Goal: Use online tool/utility

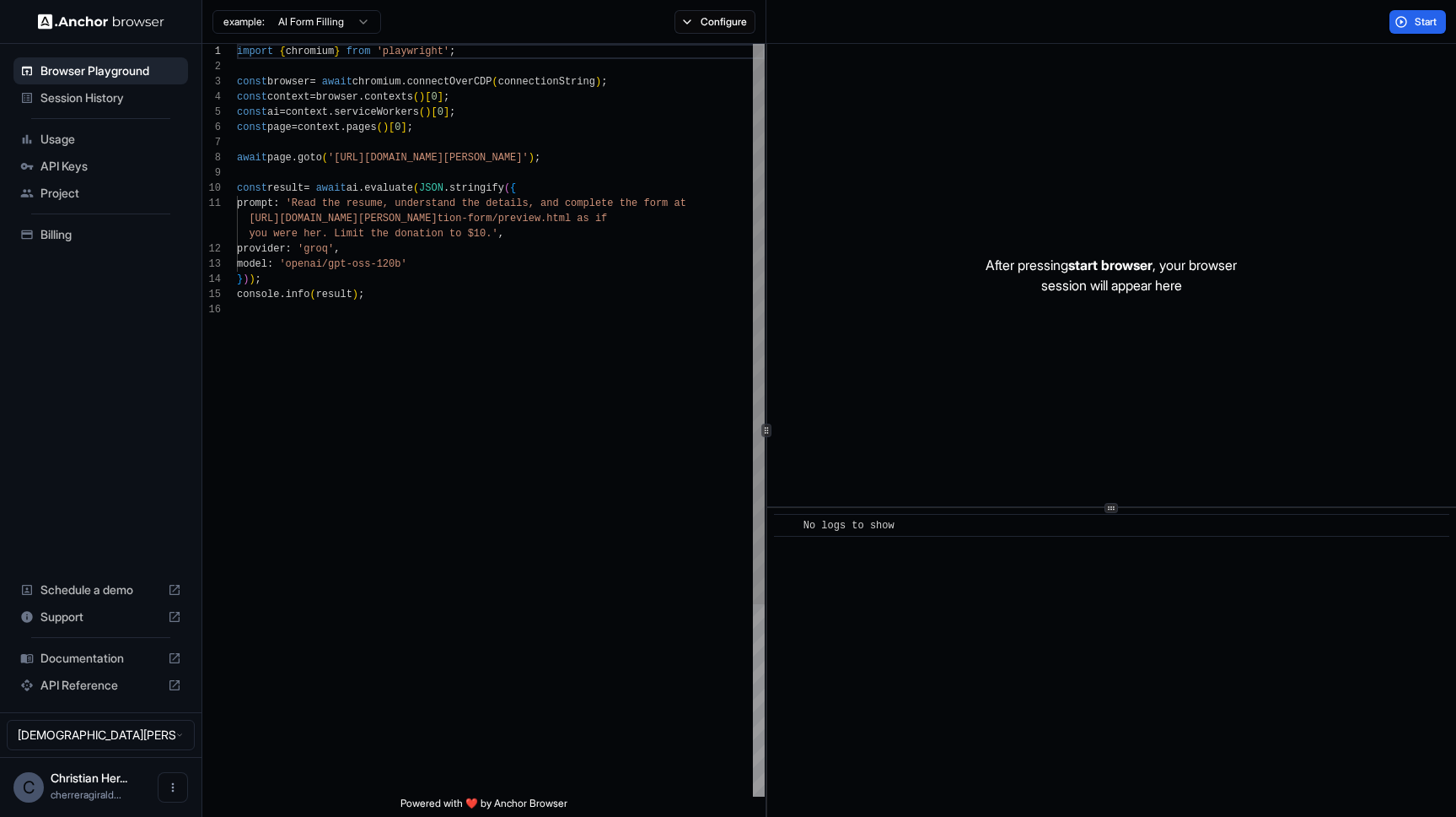
scroll to position [152, 0]
click at [1400, 19] on button "Start" at bounding box center [1418, 22] width 56 height 24
click at [489, 321] on div "import { chromium } from 'playwright' ; const browser = await chromium . connec…" at bounding box center [501, 549] width 528 height 1010
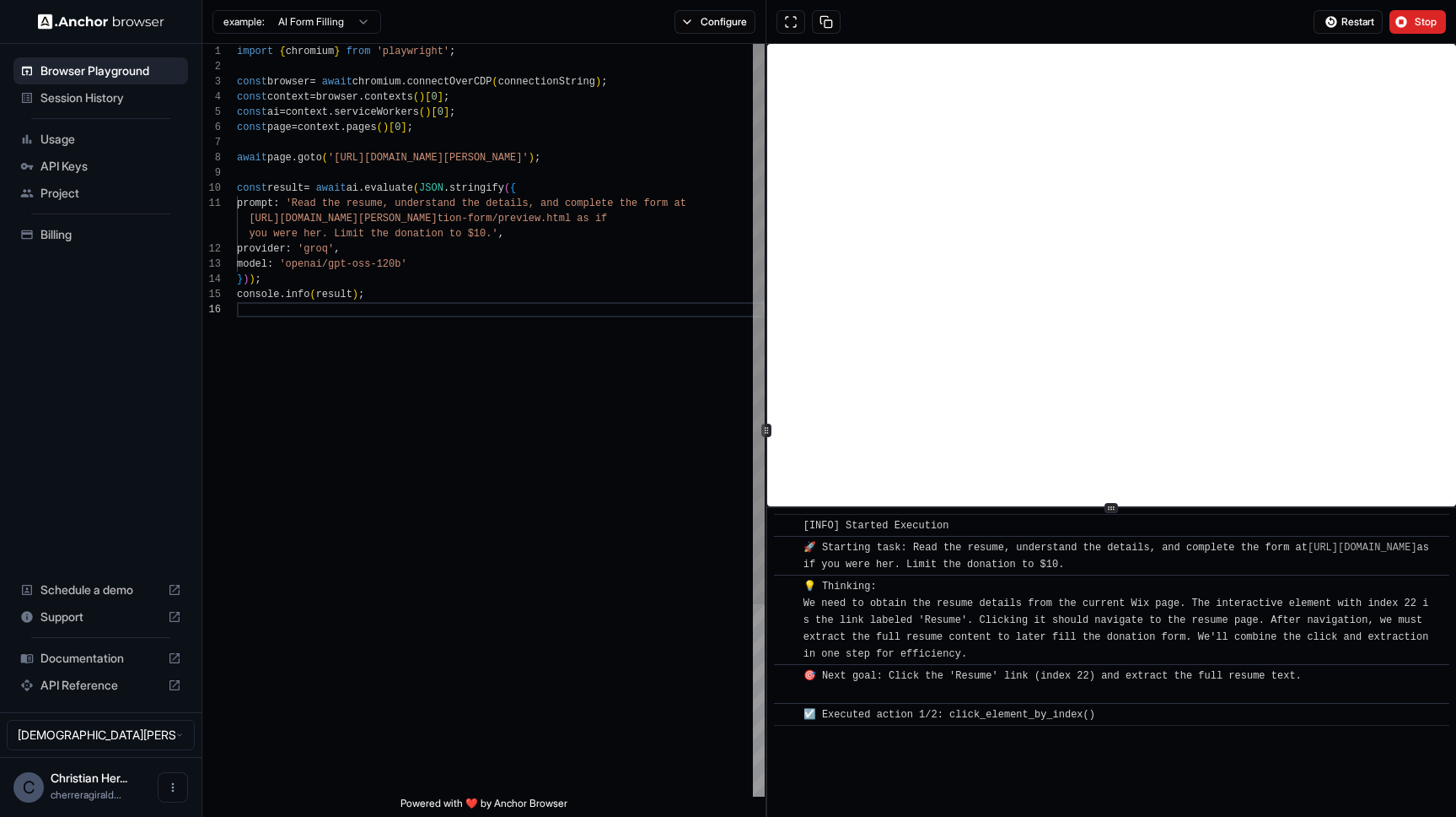
click at [544, 365] on div "import { chromium } from 'playwright' ; const browser = await chromium . connec…" at bounding box center [501, 549] width 528 height 1010
click at [523, 324] on div "import { chromium } from 'playwright' ; const browser = await chromium . connec…" at bounding box center [501, 549] width 528 height 1010
click at [463, 279] on div "import { chromium } from 'playwright' ; const browser = await chromium . connec…" at bounding box center [501, 549] width 528 height 1010
click at [458, 260] on div "import { chromium } from 'playwright' ; const browser = await chromium . connec…" at bounding box center [501, 549] width 528 height 1010
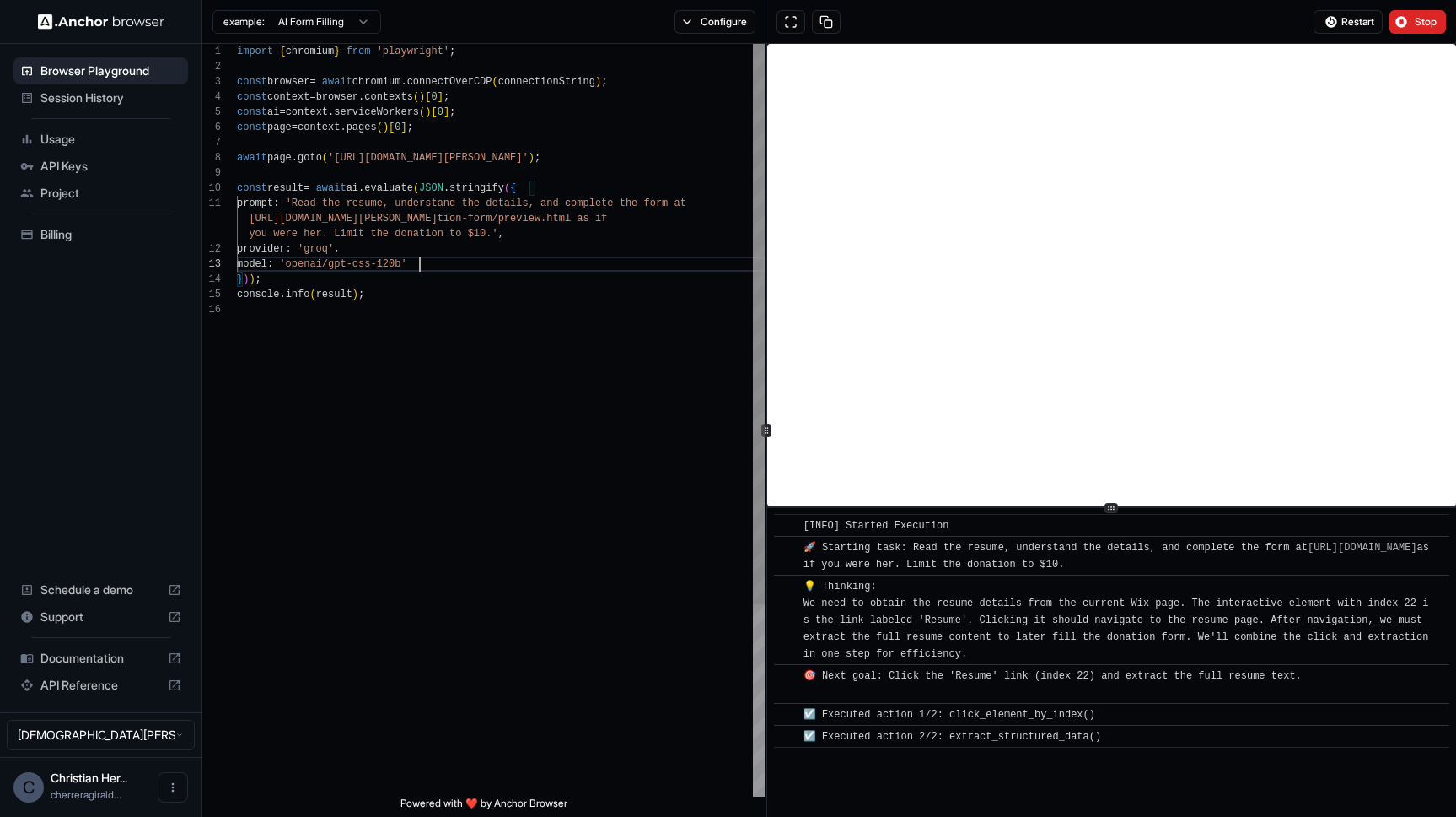
click at [544, 192] on div "import { chromium } from 'playwright' ; const browser = await chromium . connec…" at bounding box center [501, 549] width 528 height 1010
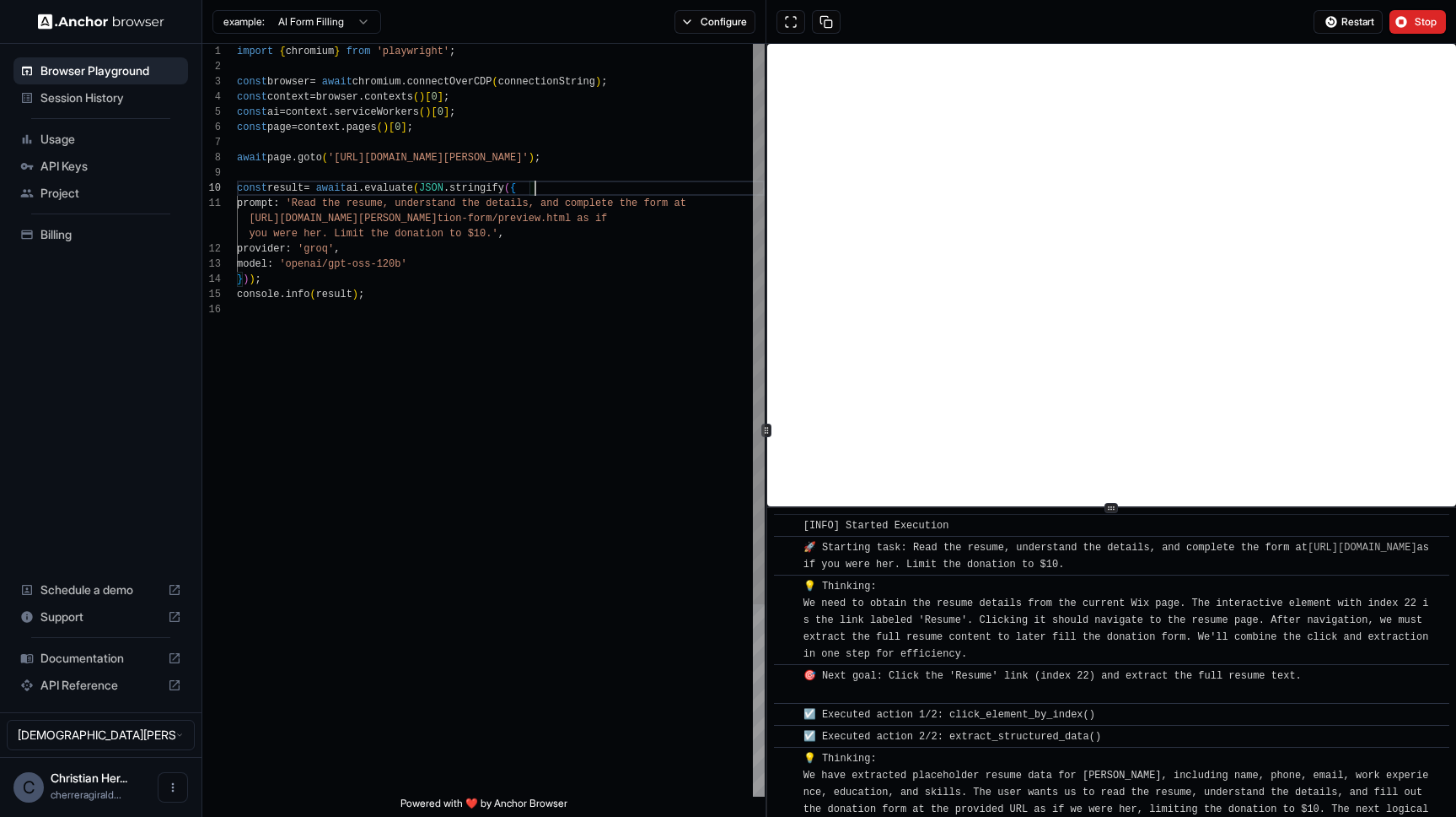
type textarea "**********"
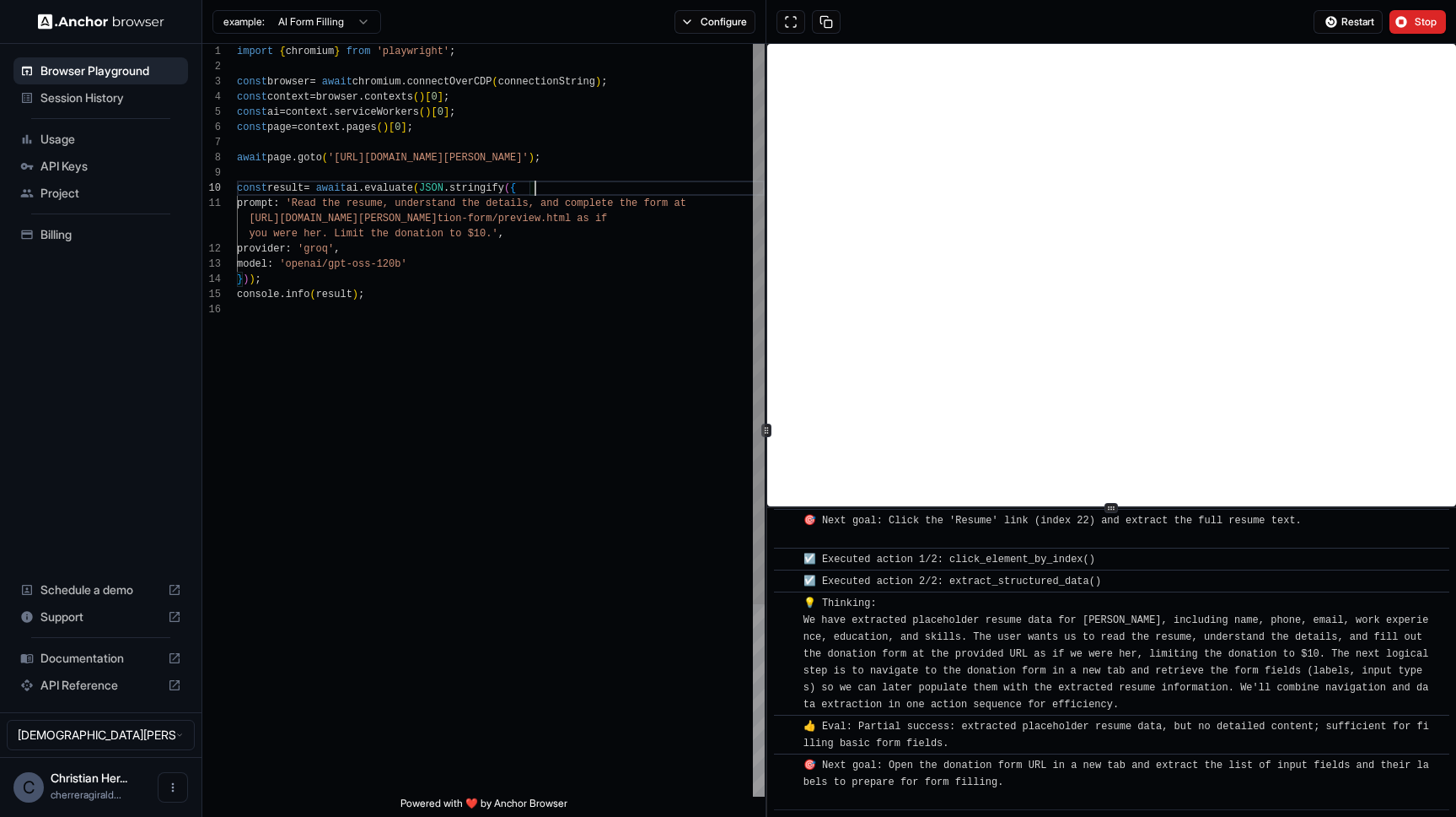
scroll to position [76, 0]
click at [257, 275] on div "import { chromium } from 'playwright' ; const browser = await chromium . connec…" at bounding box center [501, 549] width 528 height 1010
click at [313, 284] on div "import { chromium } from 'playwright' ; const browser = await chromium . connec…" at bounding box center [501, 549] width 528 height 1010
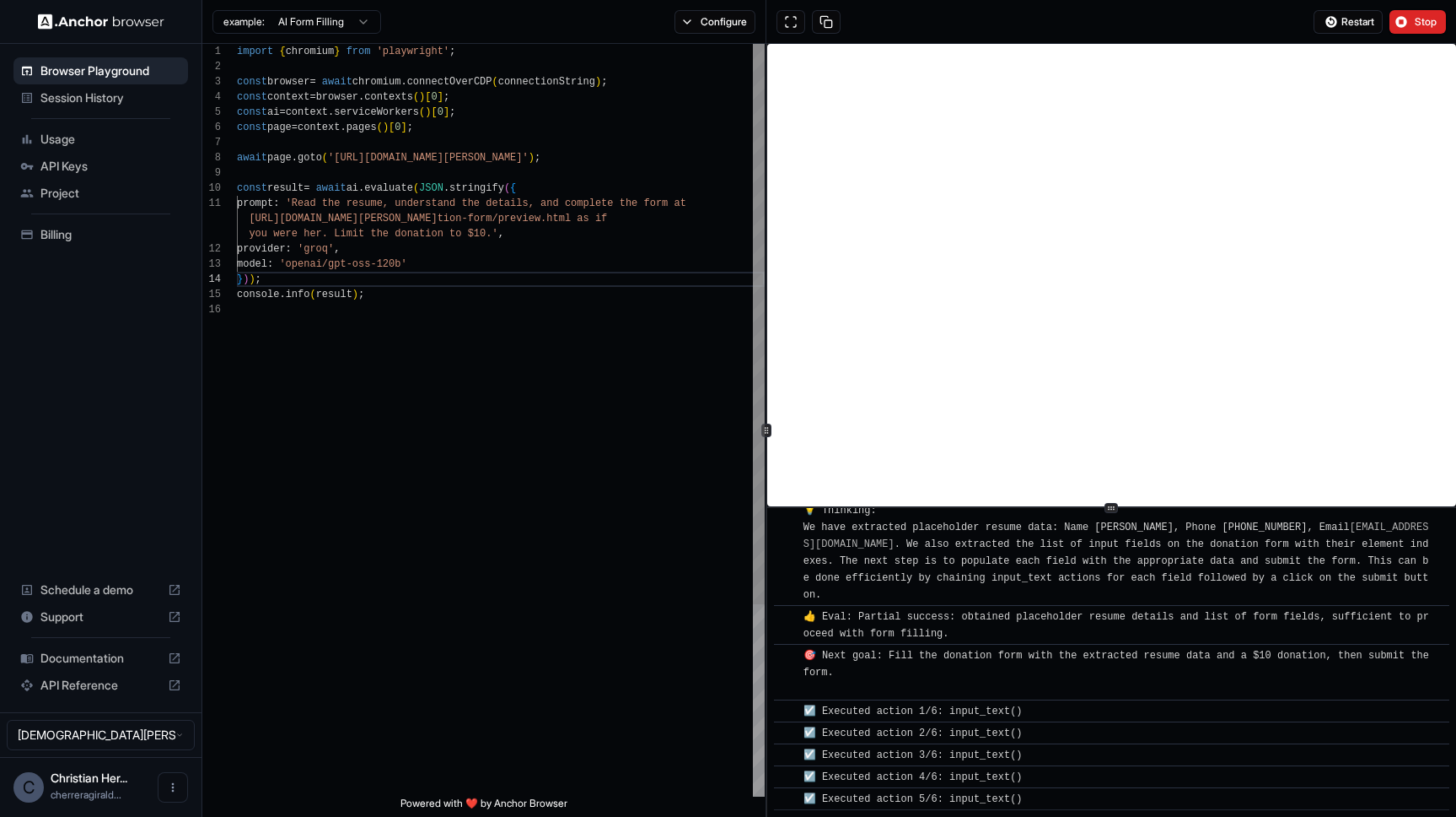
scroll to position [531, 0]
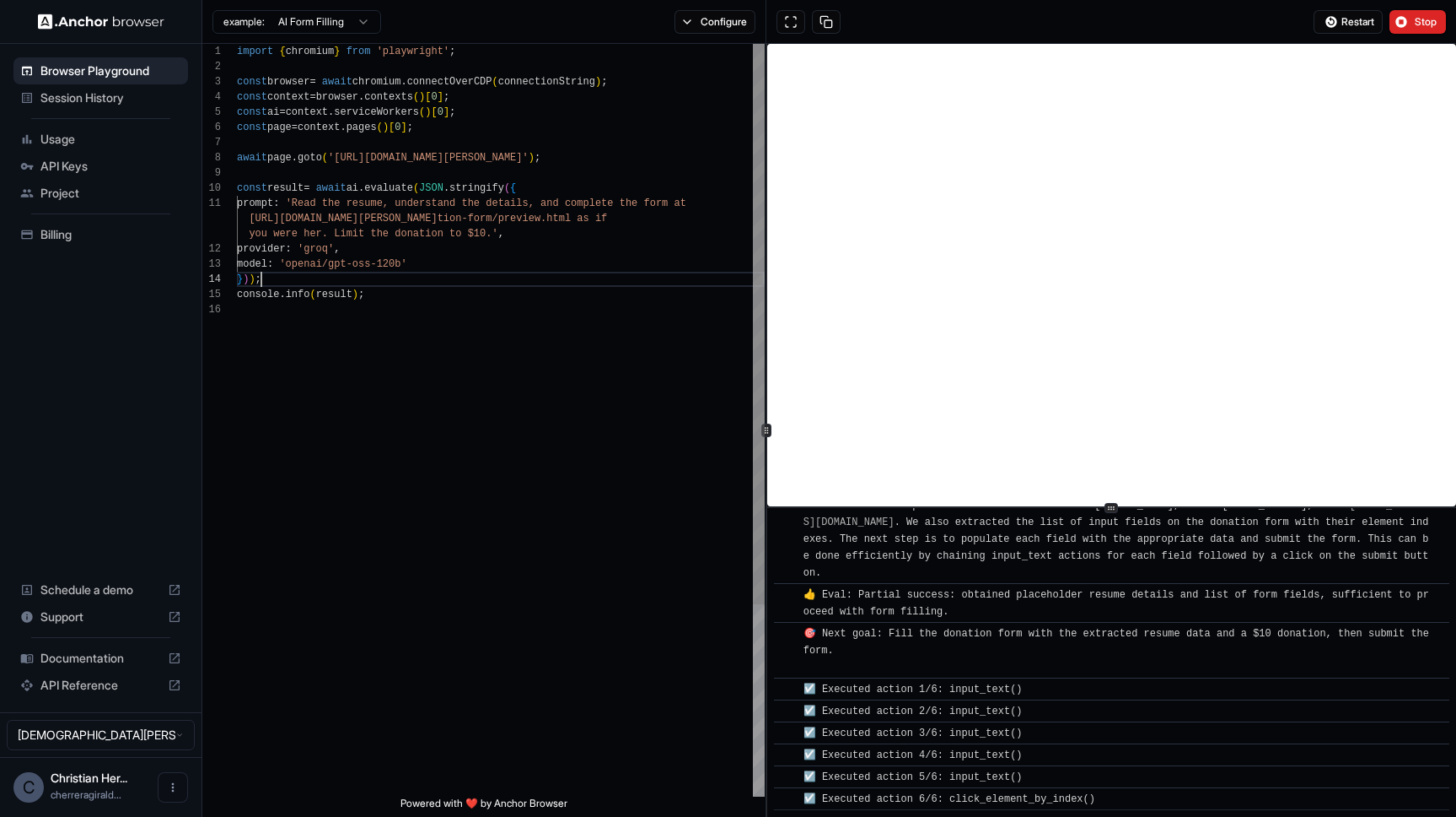
click at [645, 436] on div "import { chromium } from 'playwright' ; const browser = await chromium . connec…" at bounding box center [501, 549] width 528 height 1010
click at [429, 396] on div "import { chromium } from 'playwright' ; const browser = await chromium . connec…" at bounding box center [501, 549] width 528 height 1010
click at [387, 308] on div "import { chromium } from 'playwright' ; const browser = await chromium . connec…" at bounding box center [501, 549] width 528 height 1010
click at [393, 296] on div "import { chromium } from 'playwright' ; const browser = await chromium . connec…" at bounding box center [501, 549] width 528 height 1010
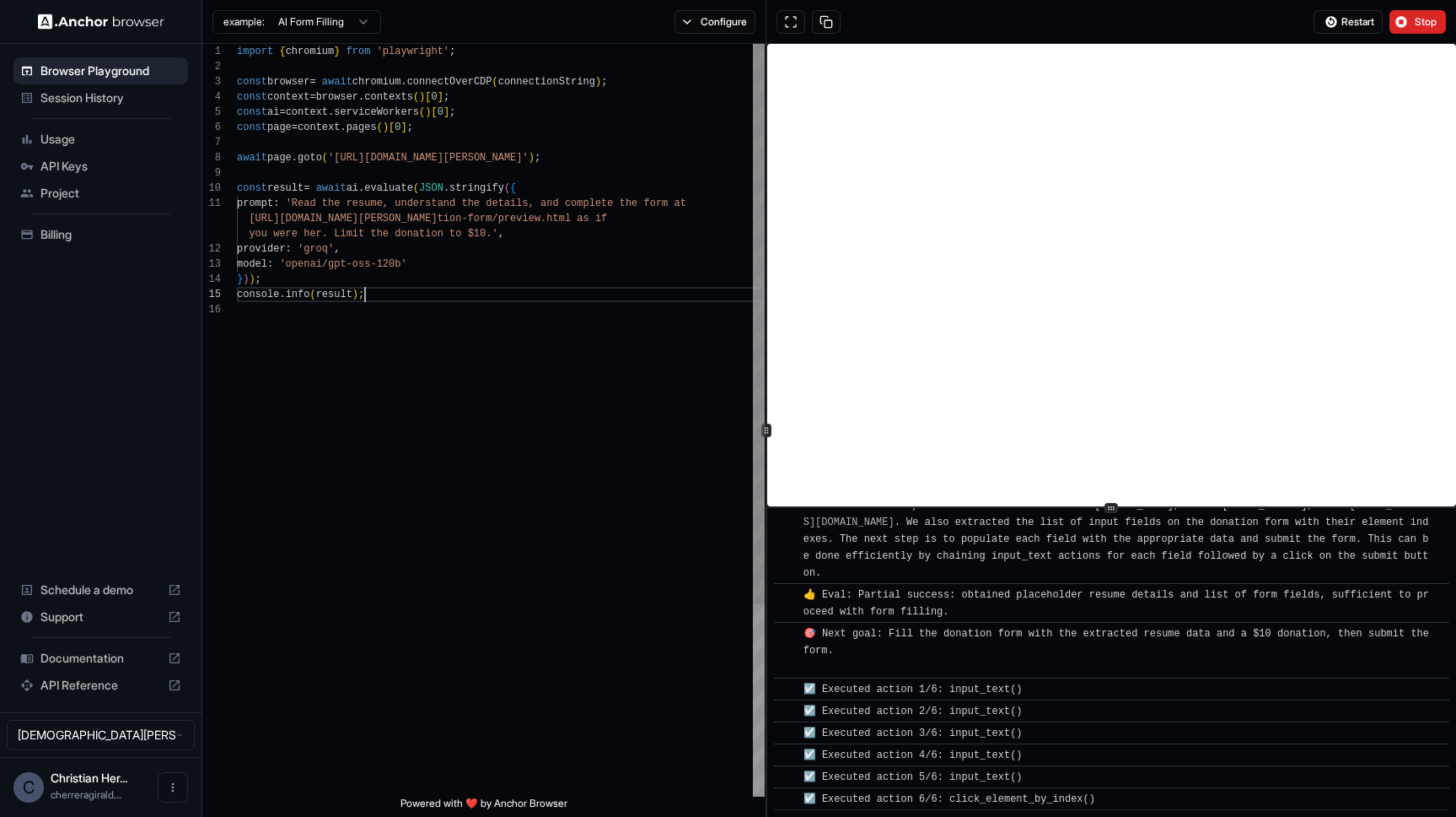
scroll to position [91, 0]
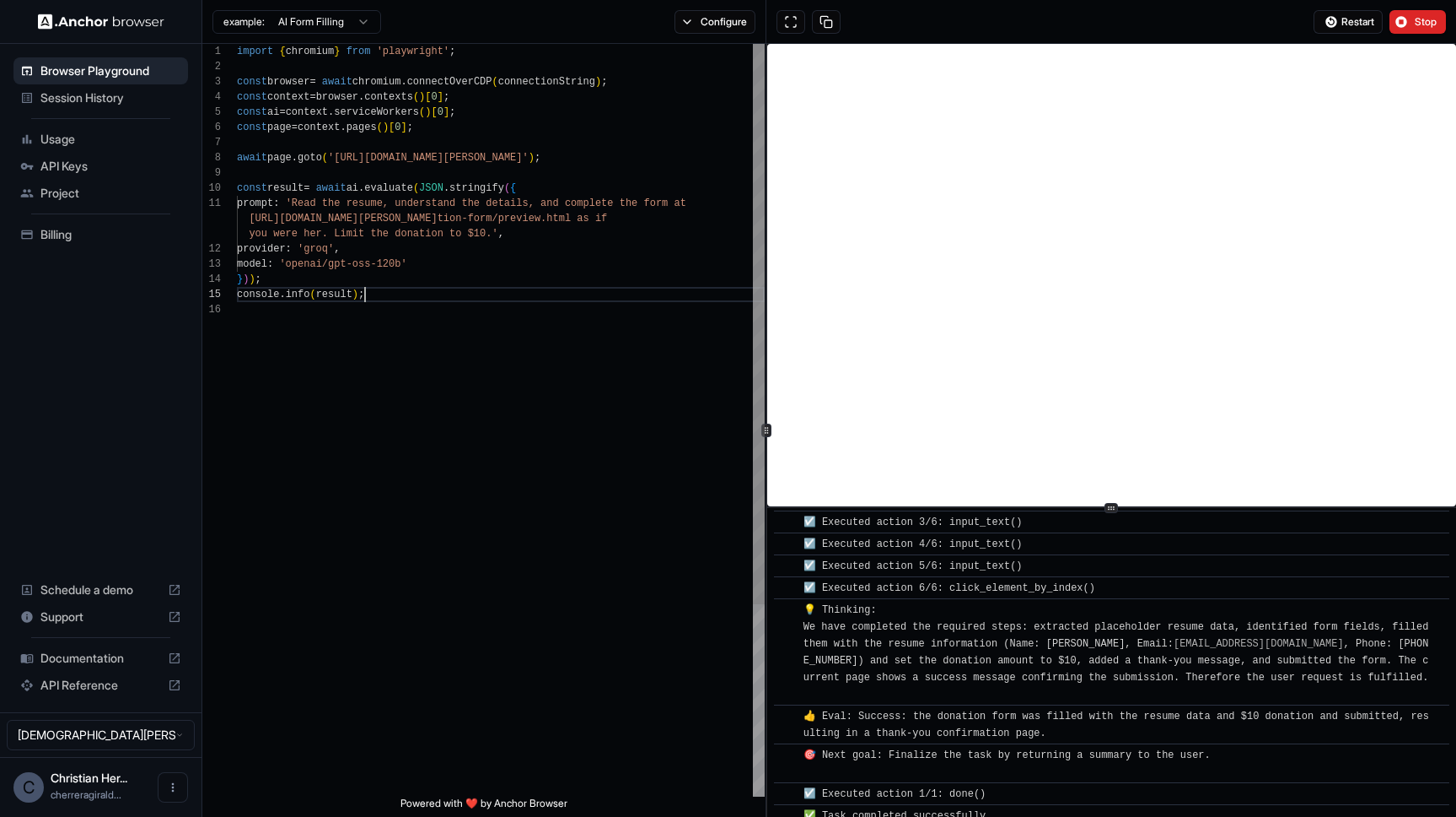
click at [327, 295] on div "import { chromium } from 'playwright' ; const browser = await chromium . connec…" at bounding box center [501, 549] width 528 height 1010
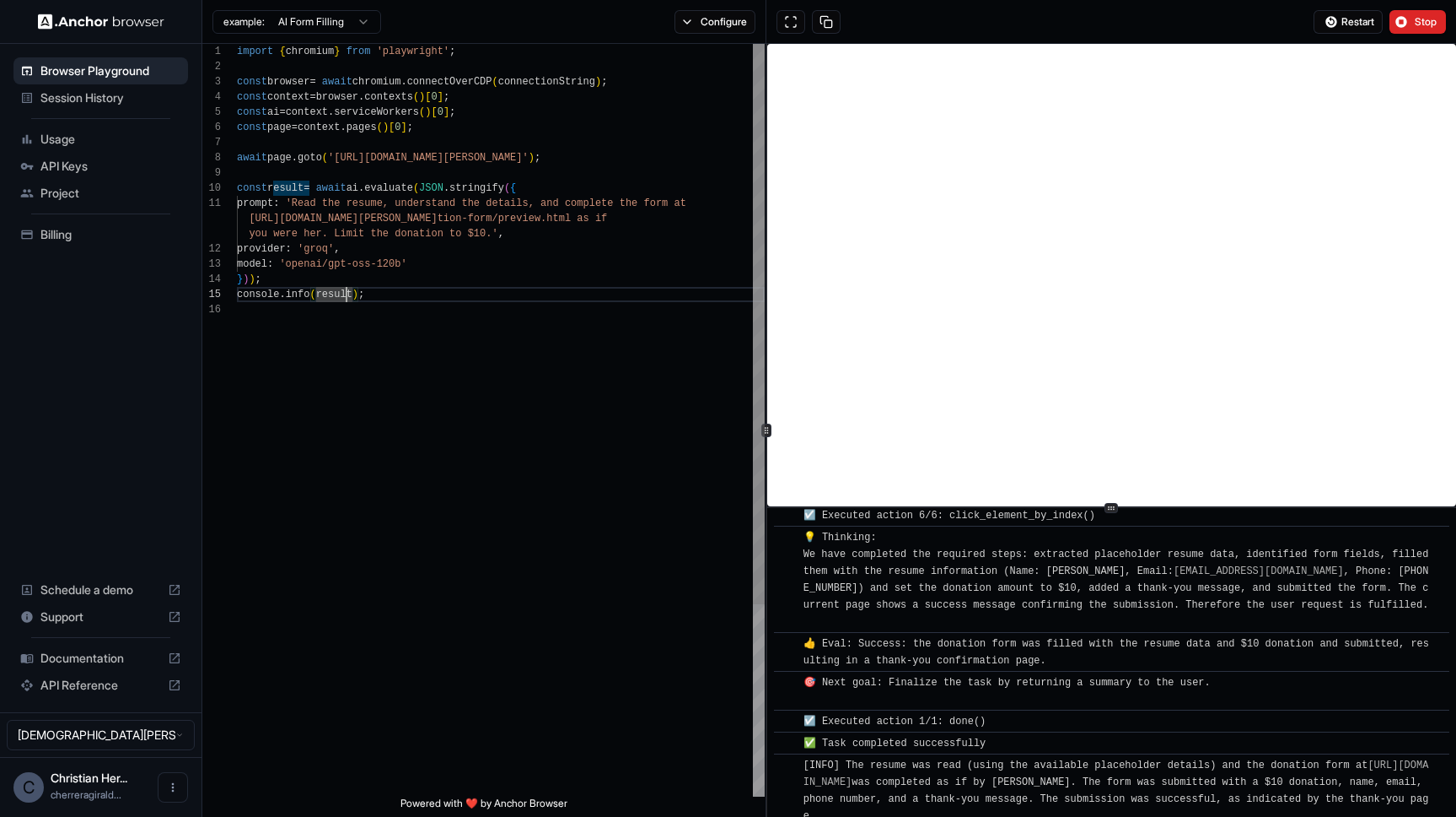
click at [345, 289] on div "import { chromium } from 'playwright' ; const browser = await chromium . connec…" at bounding box center [501, 549] width 528 height 1010
click at [350, 277] on div "import { chromium } from 'playwright' ; const browser = await chromium . connec…" at bounding box center [501, 549] width 528 height 1010
